Goal: Task Accomplishment & Management: Manage account settings

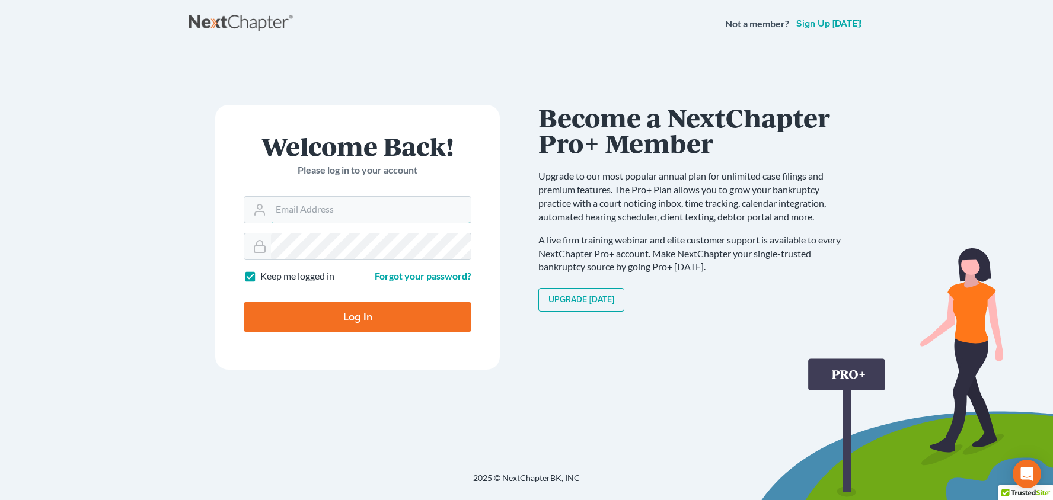
type input "[PERSON_NAME][EMAIL_ADDRESS][DOMAIN_NAME]"
click at [358, 316] on input "Log In" at bounding box center [358, 317] width 228 height 30
type input "Thinking..."
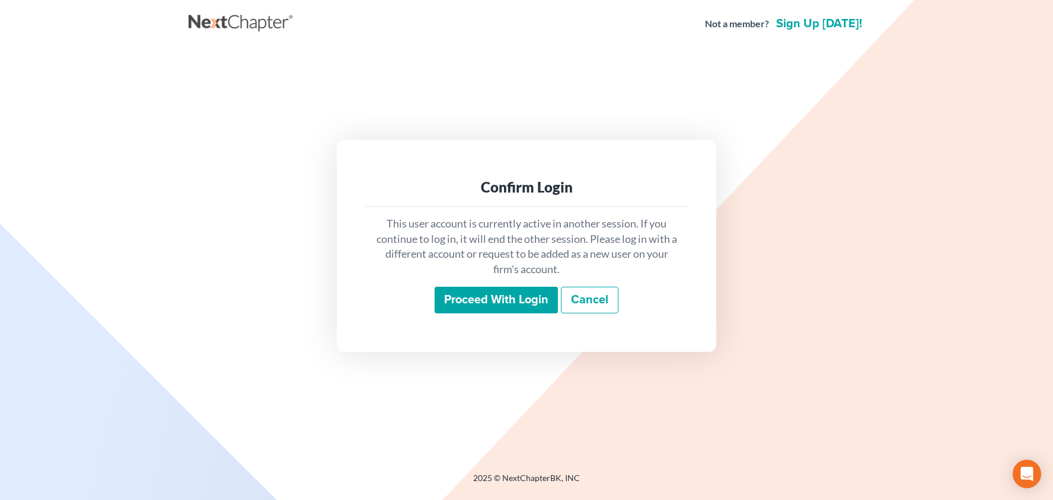
click at [519, 298] on input "Proceed with login" at bounding box center [496, 300] width 123 height 27
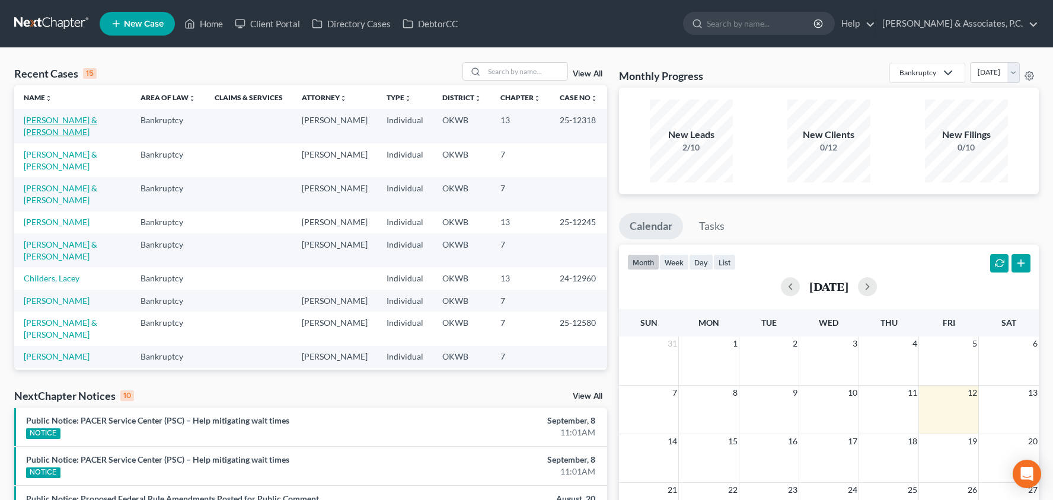
click at [95, 118] on link "[PERSON_NAME] & [PERSON_NAME]" at bounding box center [61, 126] width 74 height 22
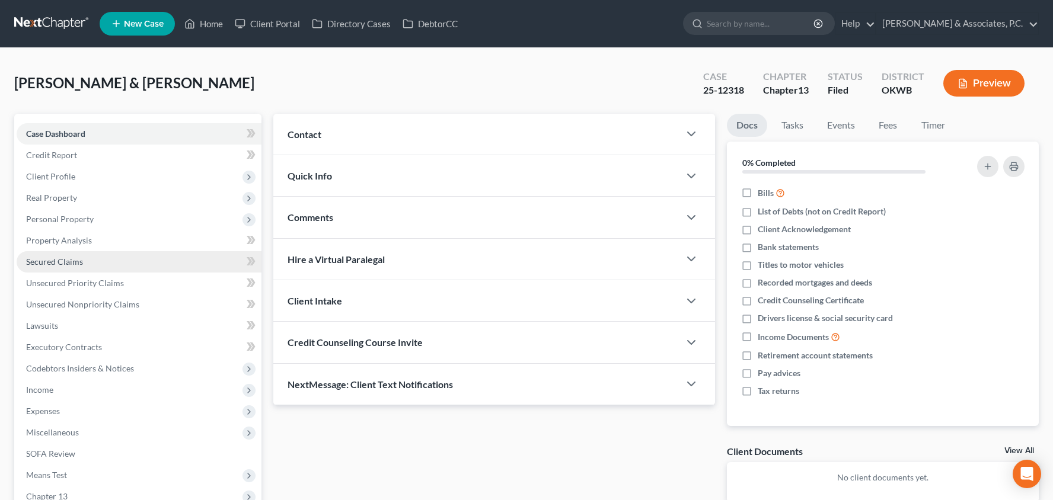
click at [176, 258] on link "Secured Claims" at bounding box center [139, 261] width 245 height 21
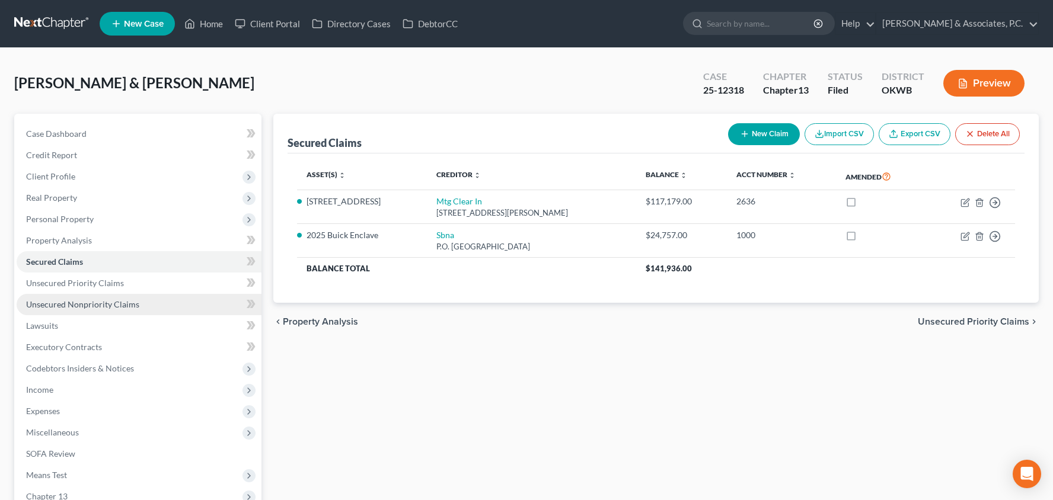
click at [174, 299] on link "Unsecured Nonpriority Claims" at bounding box center [139, 304] width 245 height 21
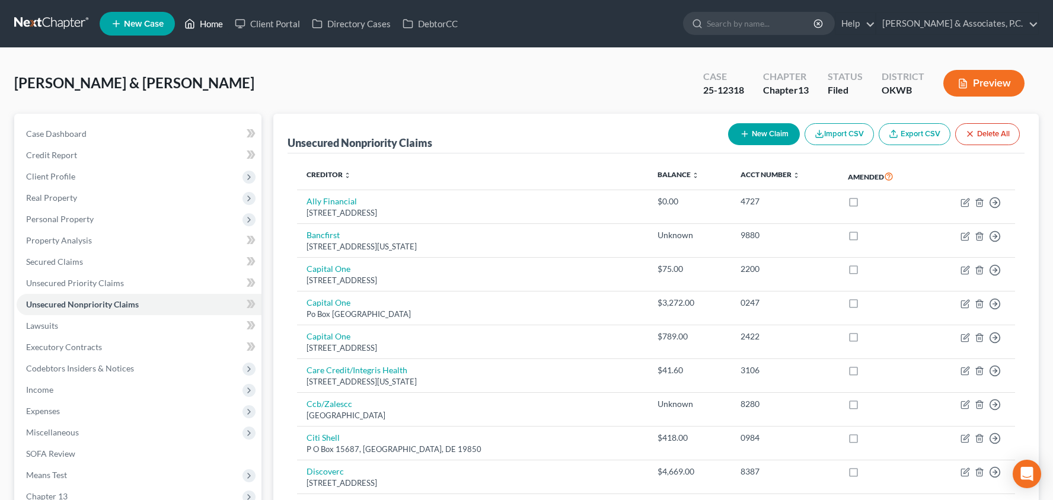
click at [204, 24] on link "Home" at bounding box center [203, 23] width 50 height 21
click at [203, 20] on link "Home" at bounding box center [203, 23] width 50 height 21
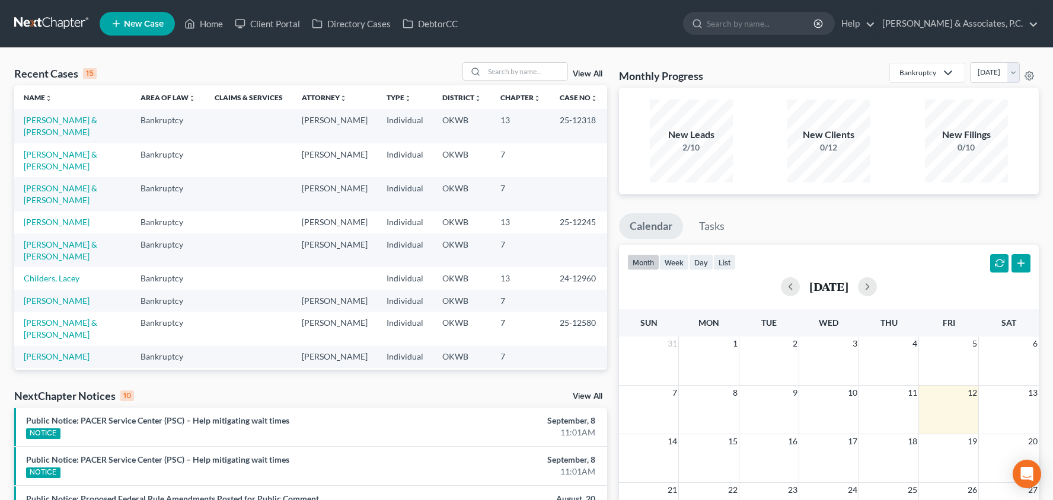
scroll to position [8, 0]
